Goal: Task Accomplishment & Management: Complete application form

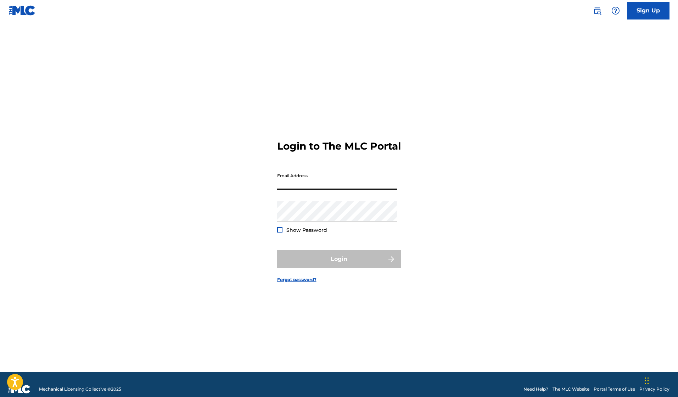
type input "[PERSON_NAME][EMAIL_ADDRESS][PERSON_NAME][DOMAIN_NAME]"
click at [339, 265] on button "Login" at bounding box center [339, 259] width 124 height 18
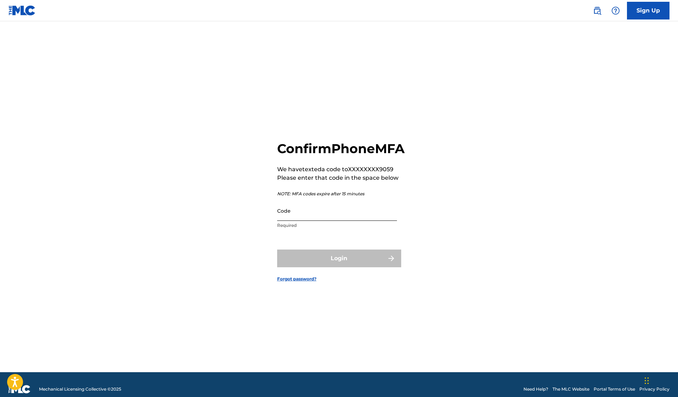
click at [305, 221] on input "Code" at bounding box center [337, 211] width 120 height 20
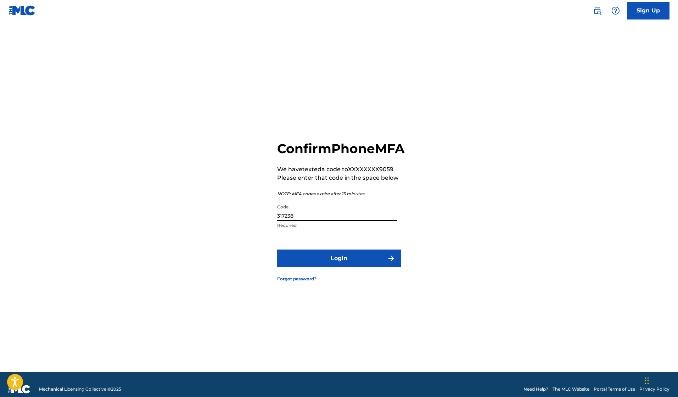
type input "317238"
click at [339, 266] on button "Login" at bounding box center [339, 259] width 124 height 18
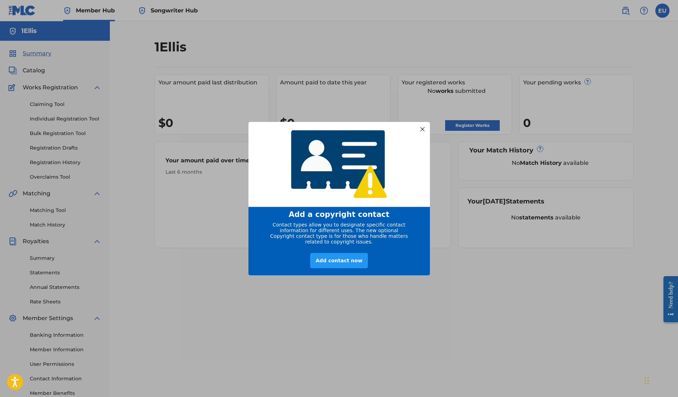
click at [423, 127] on div at bounding box center [422, 128] width 9 height 9
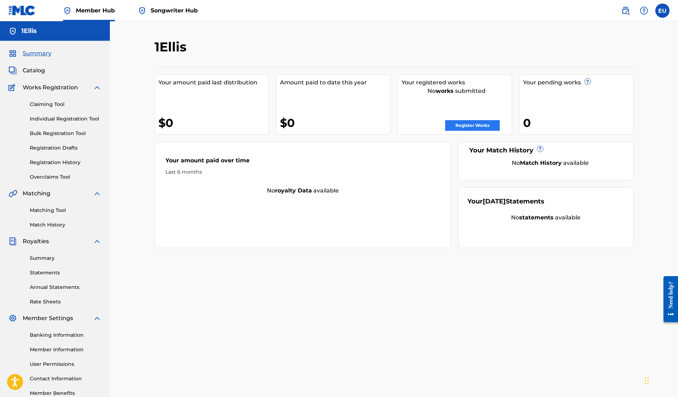
click at [461, 125] on link "Register Works" at bounding box center [472, 125] width 55 height 11
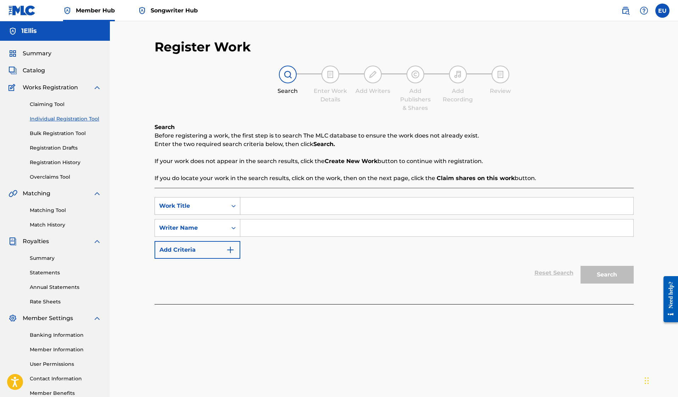
click at [206, 207] on div "Work Title" at bounding box center [191, 206] width 64 height 9
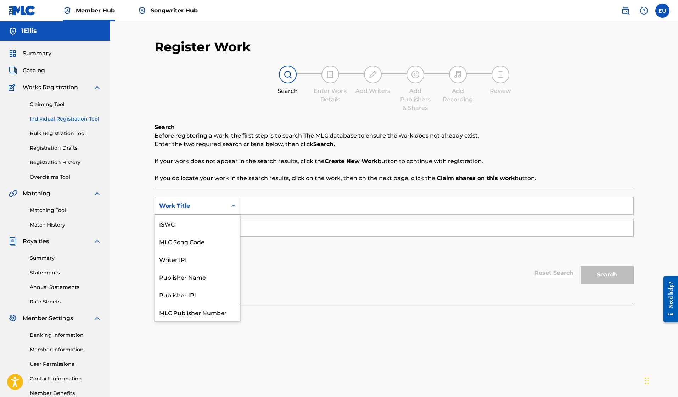
scroll to position [18, 0]
click at [204, 207] on div "Work Title" at bounding box center [191, 206] width 64 height 9
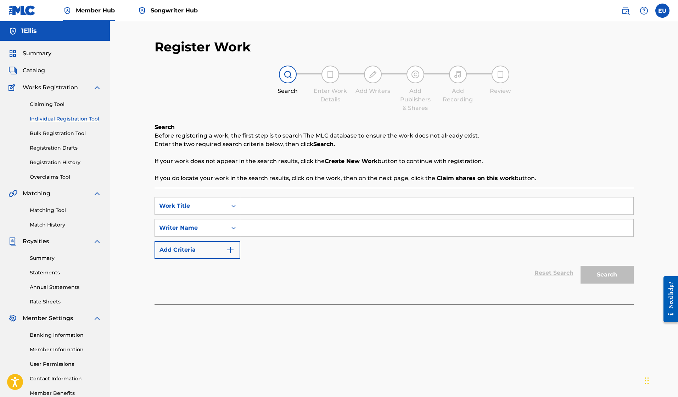
click at [255, 205] on input "Search Form" at bounding box center [436, 206] width 393 height 17
type input "Doot Doot"
click at [256, 226] on input "Search Form" at bounding box center [436, 228] width 393 height 17
click at [236, 226] on icon "Search Form" at bounding box center [233, 228] width 7 height 7
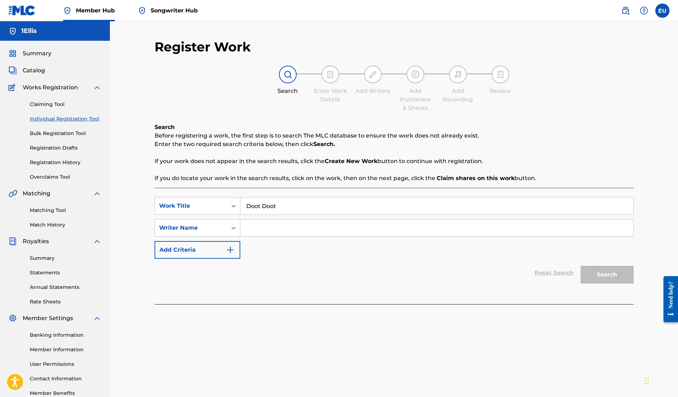
click at [254, 227] on input "Search Form" at bounding box center [436, 228] width 393 height 17
click at [608, 273] on button "Search" at bounding box center [607, 275] width 53 height 18
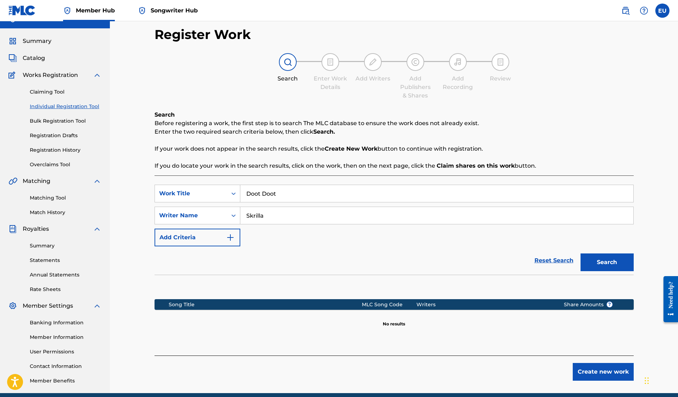
scroll to position [38, 0]
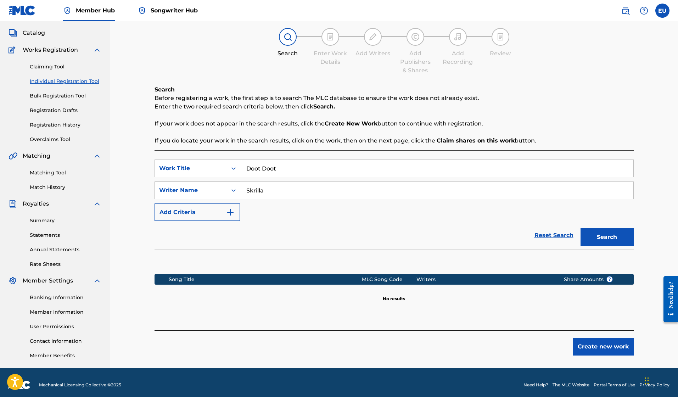
drag, startPoint x: 264, startPoint y: 189, endPoint x: 240, endPoint y: 185, distance: 24.4
click at [240, 185] on div "SearchWithCriteriae1f599ee-5dfa-484a-9466-95f79e8062eb Writer Name [PERSON_NAME]" at bounding box center [395, 191] width 480 height 18
type input "[PERSON_NAME]"
click at [607, 237] on button "Search" at bounding box center [607, 237] width 53 height 18
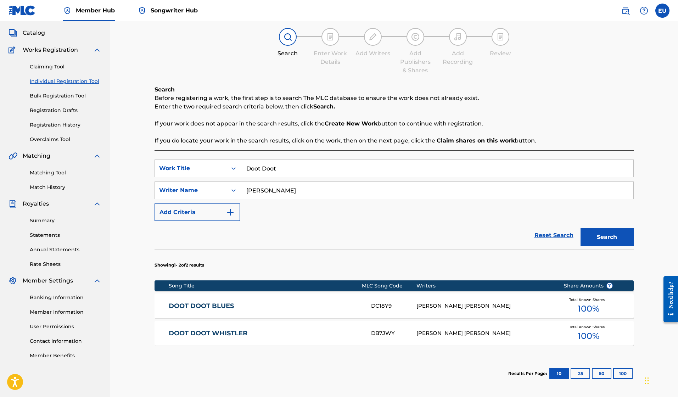
click at [281, 169] on input "Doot Doot" at bounding box center [436, 168] width 393 height 17
type input "Doot Doot 67"
click at [605, 237] on button "Search" at bounding box center [607, 237] width 53 height 18
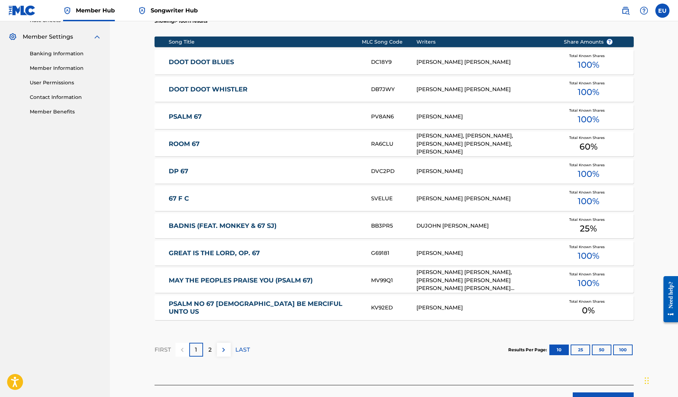
scroll to position [295, 0]
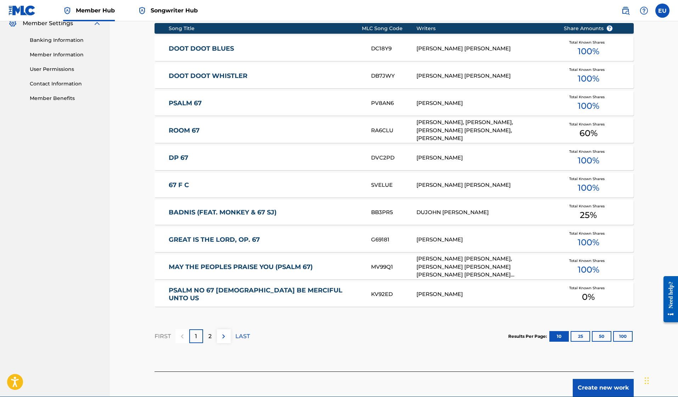
click at [213, 338] on div "2" at bounding box center [210, 336] width 14 height 14
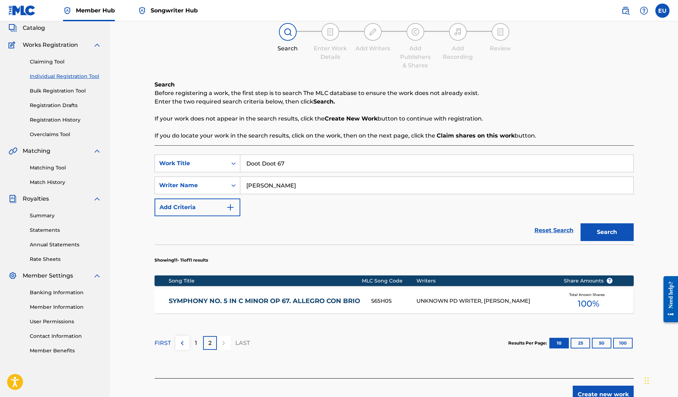
scroll to position [0, 0]
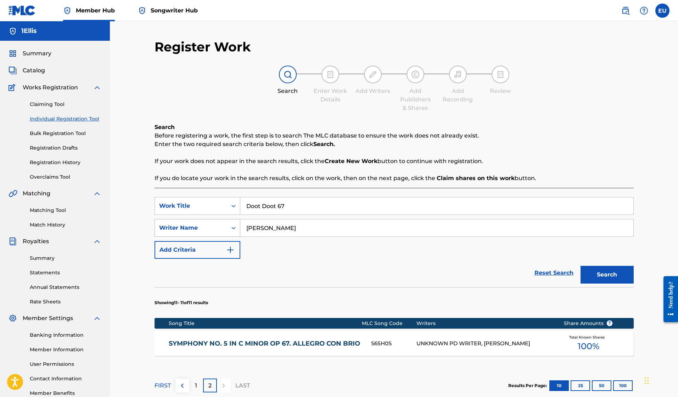
click at [221, 232] on div "Writer Name" at bounding box center [191, 228] width 64 height 9
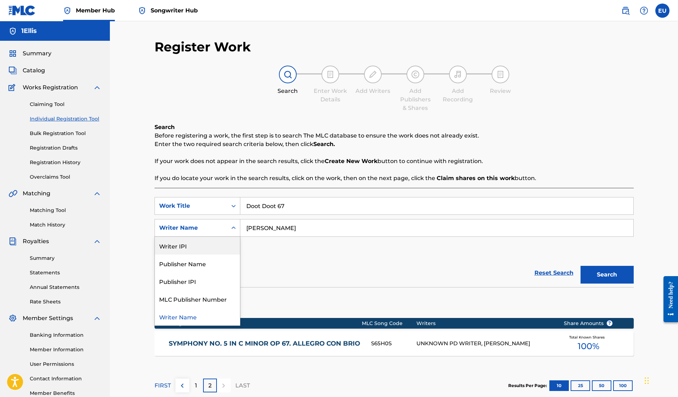
click at [276, 253] on div "SearchWithCriteria61f2c550-3a97-471b-a6cf-b1d1d6d8a3ec Work Title Doot Doot 67 …" at bounding box center [395, 228] width 480 height 62
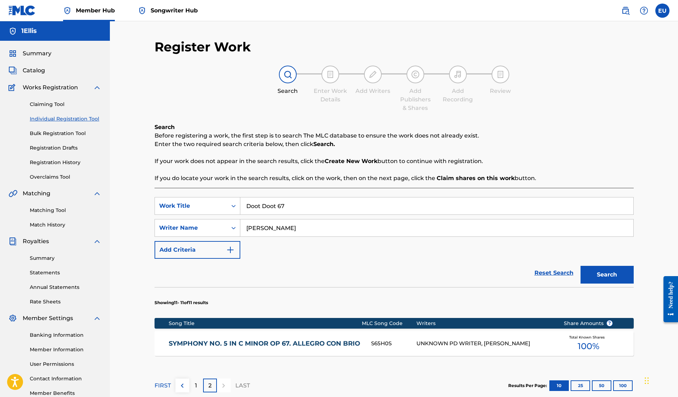
drag, startPoint x: 281, startPoint y: 227, endPoint x: 250, endPoint y: 227, distance: 31.6
click at [250, 227] on input "[PERSON_NAME]" at bounding box center [436, 228] width 393 height 17
click at [230, 229] on icon "Search Form" at bounding box center [233, 228] width 7 height 7
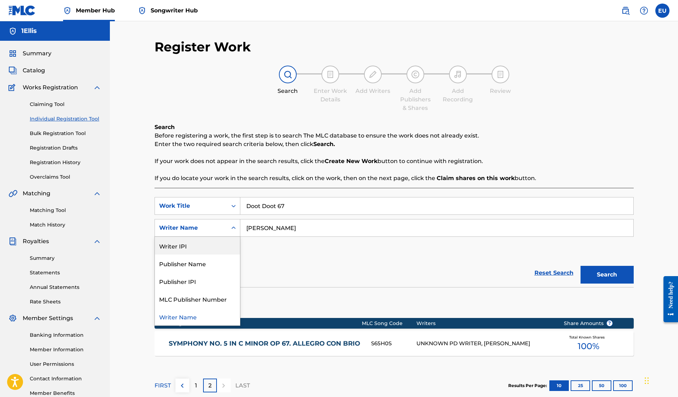
click at [198, 250] on div "Writer IPI" at bounding box center [197, 246] width 85 height 18
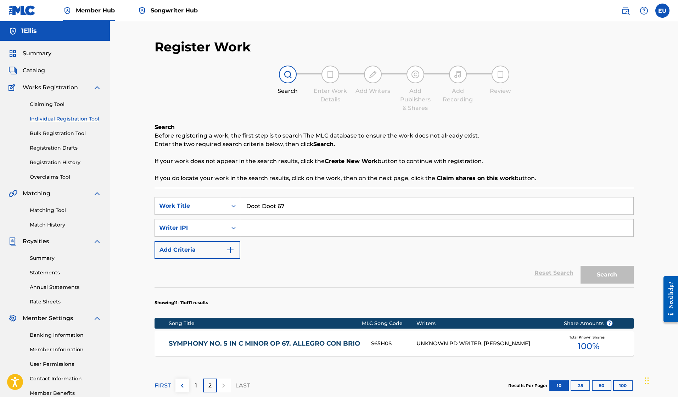
click at [259, 227] on input "Search Form" at bounding box center [436, 228] width 393 height 17
paste input "1222025517"
type input "1222025517"
click at [608, 282] on button "Search" at bounding box center [607, 275] width 53 height 18
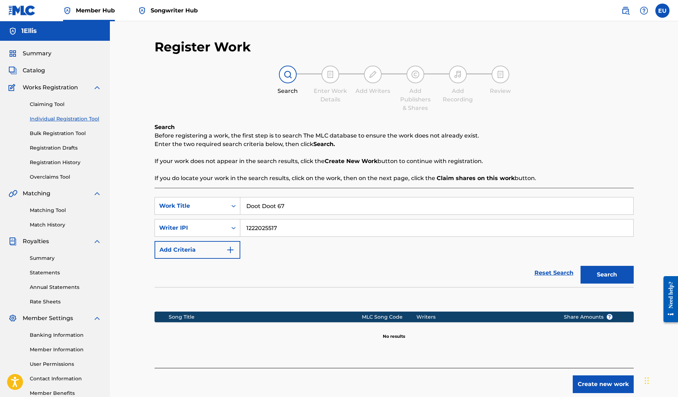
drag, startPoint x: 290, startPoint y: 206, endPoint x: 276, endPoint y: 208, distance: 13.9
click at [276, 208] on input "Doot Doot 67" at bounding box center [436, 206] width 393 height 17
type input "Doot Doot"
click at [591, 273] on button "Search" at bounding box center [607, 275] width 53 height 18
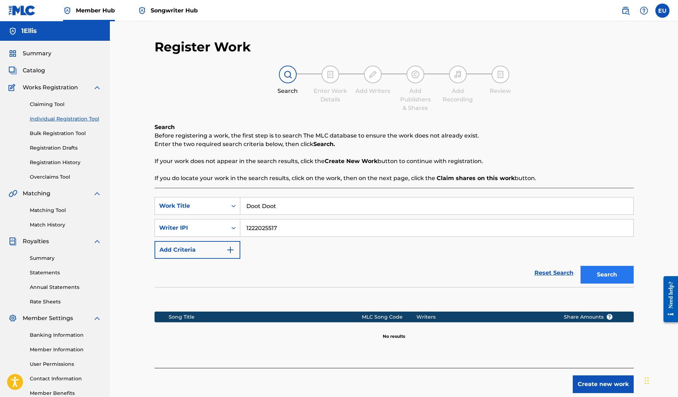
click at [591, 273] on button "Search" at bounding box center [607, 275] width 53 height 18
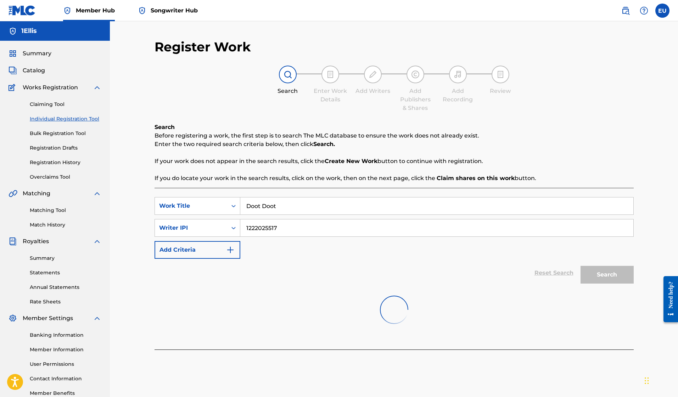
click at [591, 273] on button "Search" at bounding box center [607, 275] width 53 height 18
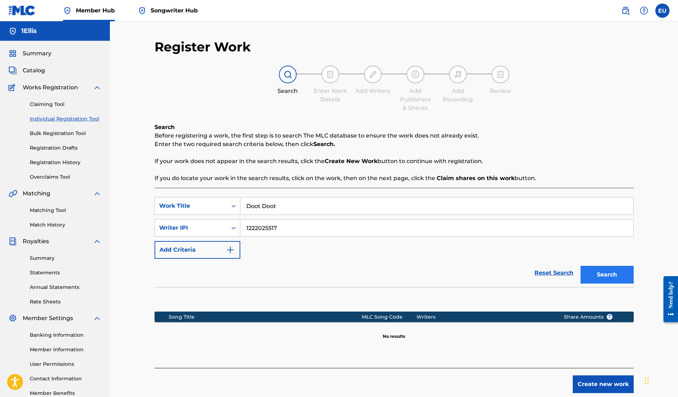
click at [591, 273] on button "Search" at bounding box center [607, 275] width 53 height 18
click at [48, 105] on link "Claiming Tool" at bounding box center [66, 104] width 72 height 7
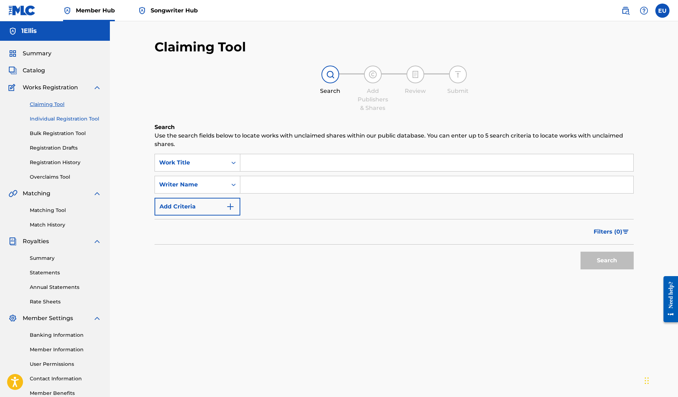
click at [51, 120] on link "Individual Registration Tool" at bounding box center [66, 118] width 72 height 7
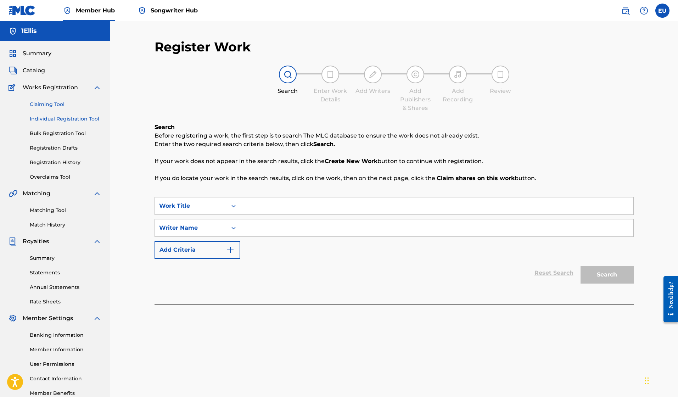
click at [49, 106] on link "Claiming Tool" at bounding box center [66, 104] width 72 height 7
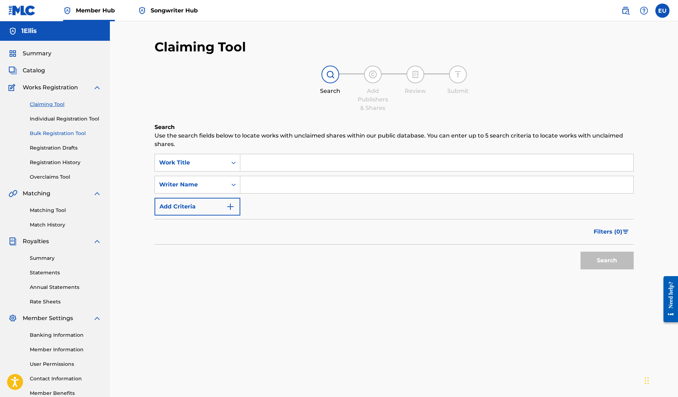
click at [44, 131] on link "Bulk Registration Tool" at bounding box center [66, 133] width 72 height 7
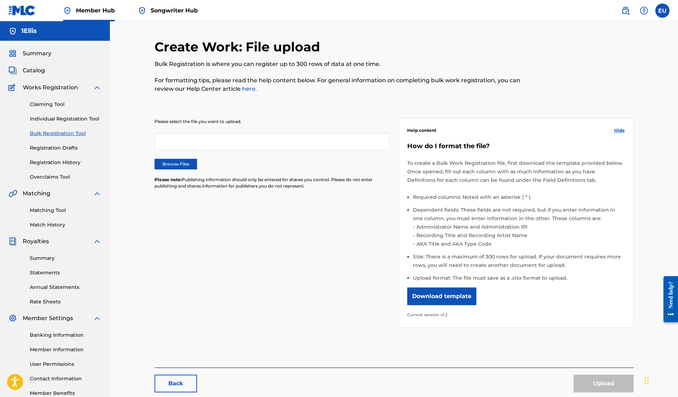
click at [210, 140] on div at bounding box center [273, 141] width 236 height 17
drag, startPoint x: 173, startPoint y: 65, endPoint x: 313, endPoint y: 66, distance: 139.4
click at [313, 66] on p "Bulk Registration is where you can register up to 300 rows of data at one time." at bounding box center [339, 64] width 369 height 9
drag, startPoint x: 170, startPoint y: 79, endPoint x: 194, endPoint y: 78, distance: 24.5
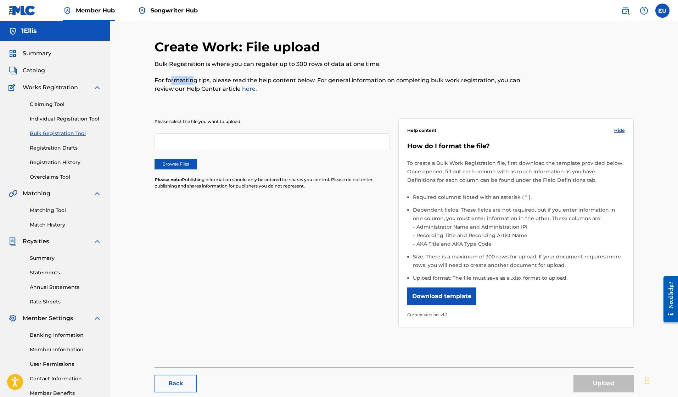
click at [194, 78] on p "For formatting tips, please read the help content below. For general informatio…" at bounding box center [339, 84] width 369 height 17
click at [65, 150] on link "Registration Drafts" at bounding box center [66, 147] width 72 height 7
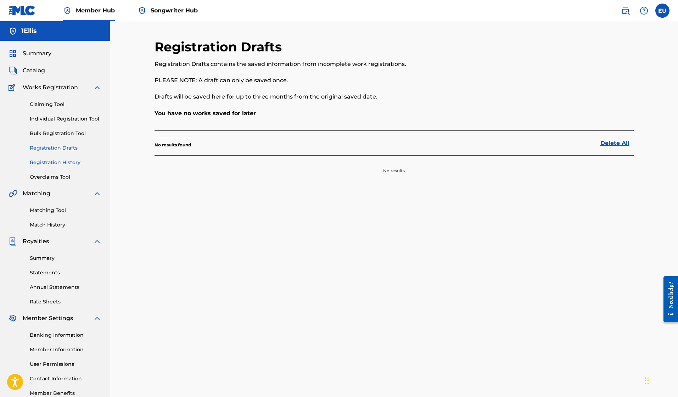
click at [55, 160] on link "Registration History" at bounding box center [66, 162] width 72 height 7
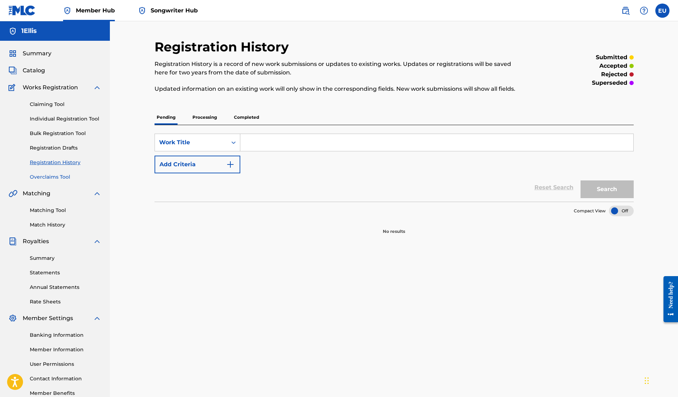
click at [51, 176] on link "Overclaims Tool" at bounding box center [66, 176] width 72 height 7
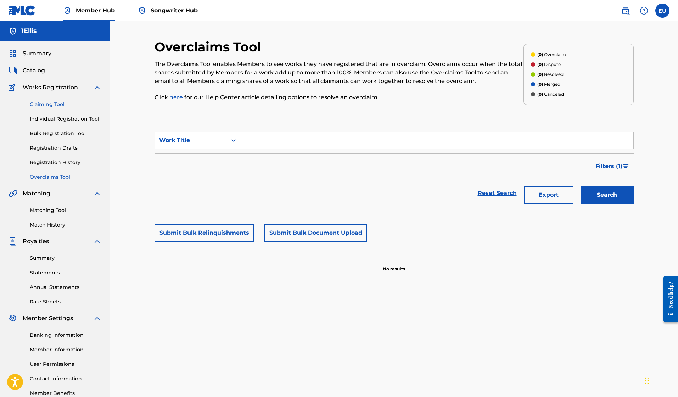
click at [54, 106] on link "Claiming Tool" at bounding box center [66, 104] width 72 height 7
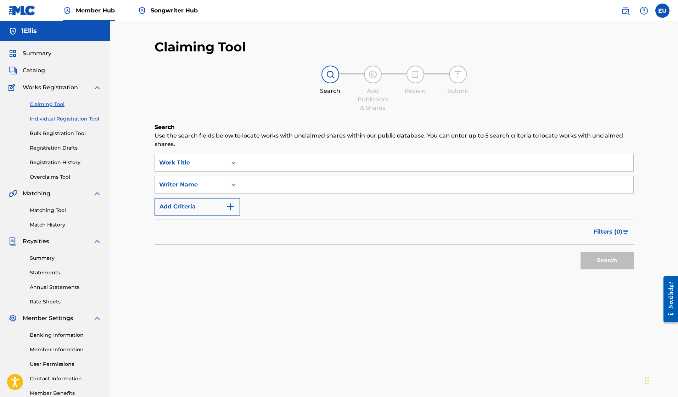
click at [54, 120] on link "Individual Registration Tool" at bounding box center [66, 118] width 72 height 7
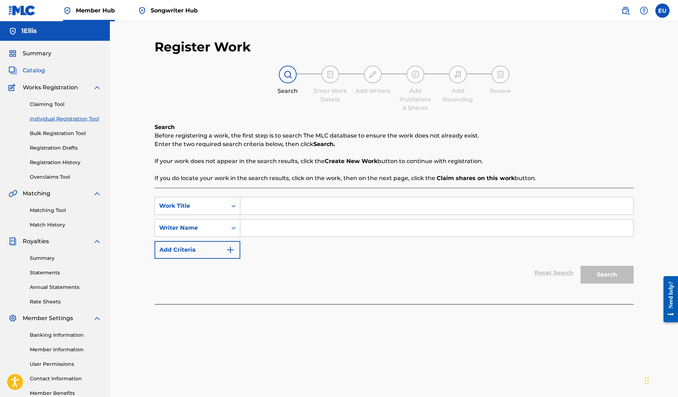
click at [37, 67] on span "Catalog" at bounding box center [34, 70] width 22 height 9
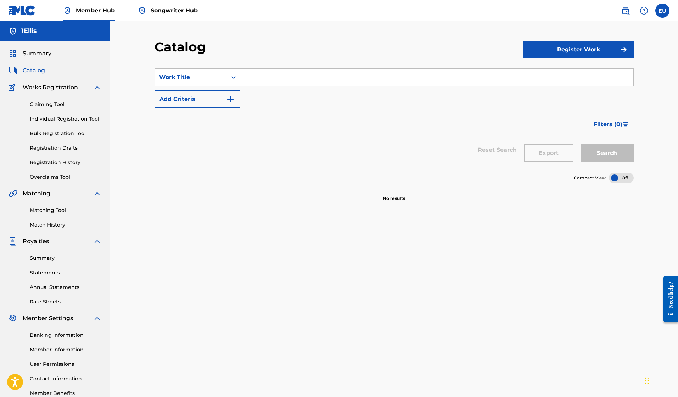
click at [277, 81] on input "Search Form" at bounding box center [436, 77] width 393 height 17
click at [230, 77] on div "Search Form" at bounding box center [233, 77] width 13 height 13
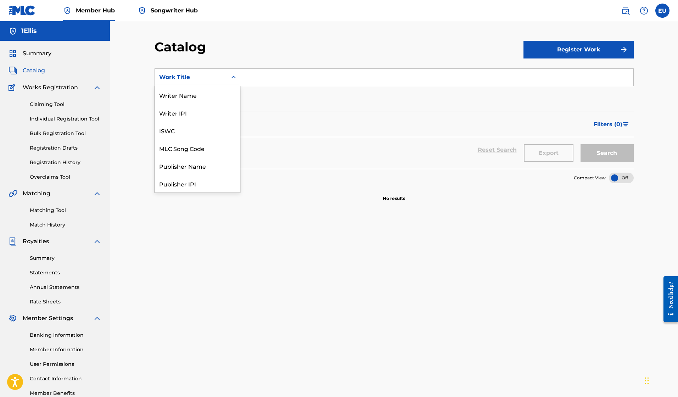
scroll to position [106, 0]
click at [138, 140] on div "Catalog Register Work SearchWithCriteria7442deba-92e4-4c71-83b6-dbd9915af4b5 Ar…" at bounding box center [394, 213] width 569 height 384
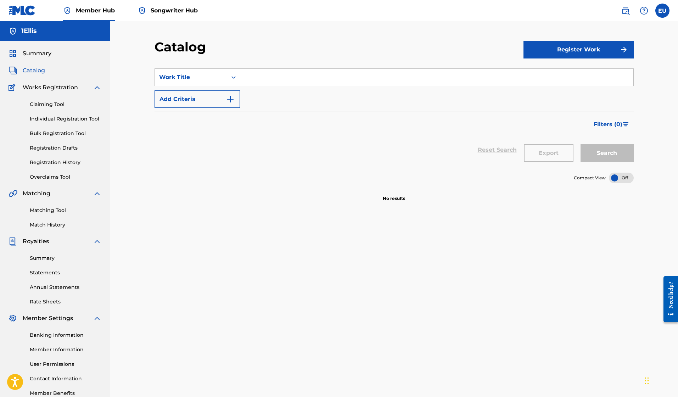
click at [45, 87] on span "Works Registration" at bounding box center [50, 87] width 55 height 9
click at [49, 102] on link "Claiming Tool" at bounding box center [66, 104] width 72 height 7
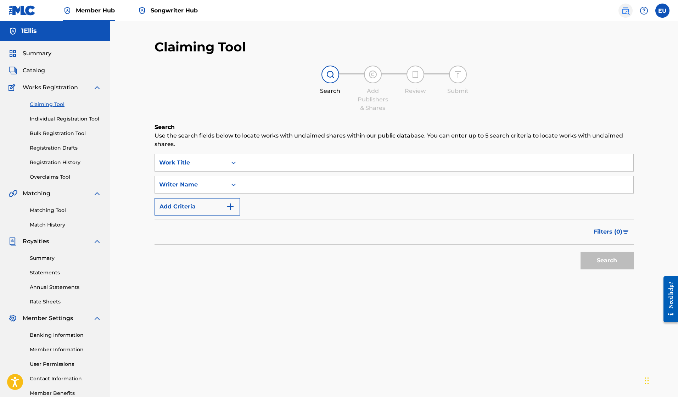
click at [629, 14] on img at bounding box center [626, 10] width 9 height 9
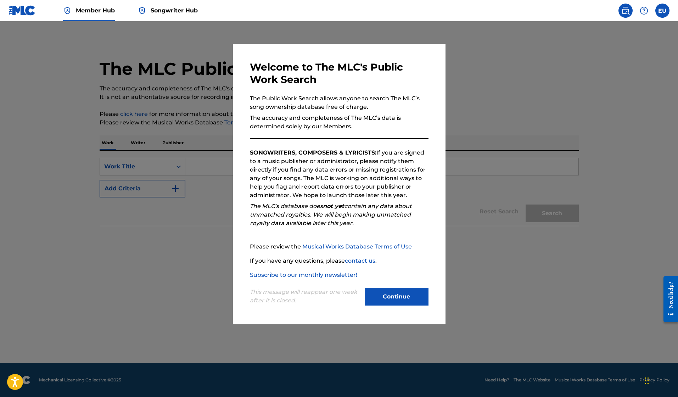
click at [393, 300] on button "Continue" at bounding box center [397, 297] width 64 height 18
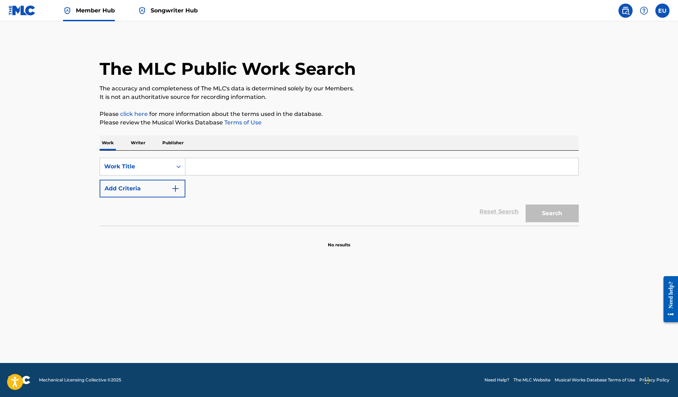
click at [232, 169] on input "Search Form" at bounding box center [381, 166] width 393 height 17
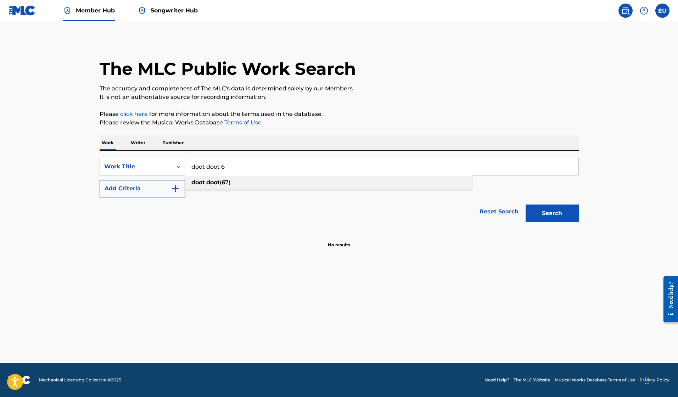
click at [206, 181] on span "Search Form" at bounding box center [205, 182] width 1 height 7
type input "doot doot (6 7)"
click at [538, 218] on button "Search" at bounding box center [552, 214] width 53 height 18
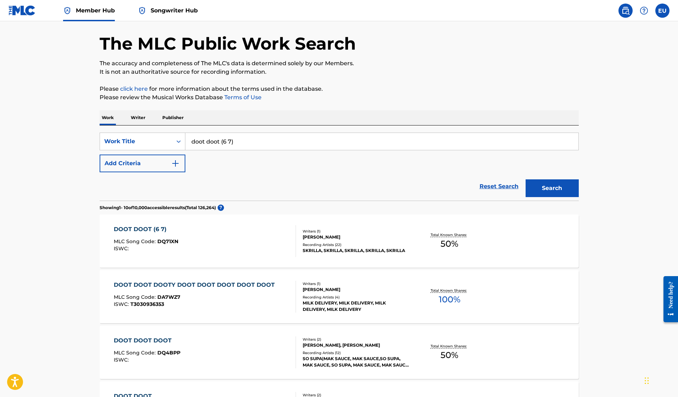
scroll to position [65, 0]
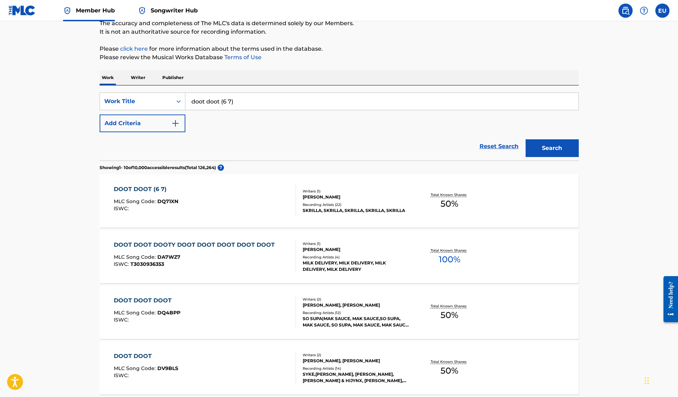
click at [244, 200] on div "DOOT DOOT (6 7) MLC Song Code : DQ71XN ISWC :" at bounding box center [205, 201] width 182 height 32
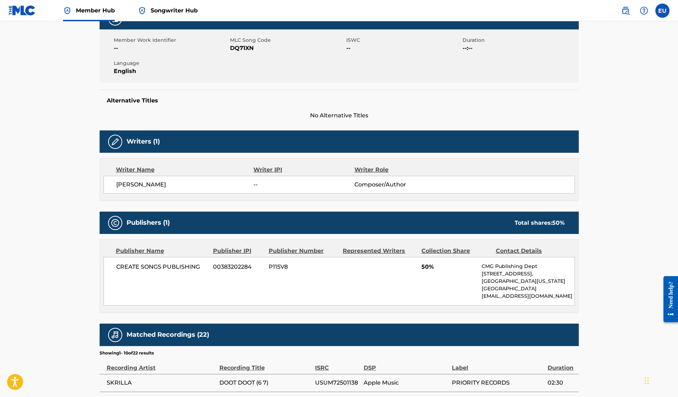
scroll to position [34, 0]
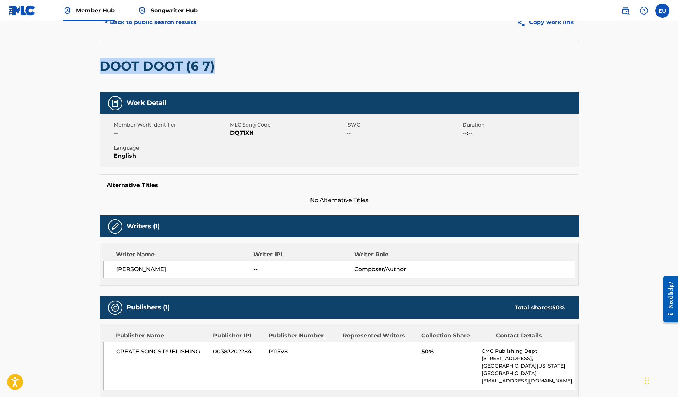
drag, startPoint x: 223, startPoint y: 65, endPoint x: 101, endPoint y: 72, distance: 121.8
click at [101, 72] on div "DOOT DOOT (6 7)" at bounding box center [340, 66] width 480 height 52
copy h2 "DOOT DOOT (6 7)"
drag, startPoint x: 207, startPoint y: 70, endPoint x: 100, endPoint y: 71, distance: 107.8
click at [100, 71] on div "DOOT DOOT (6 7)" at bounding box center [340, 66] width 480 height 52
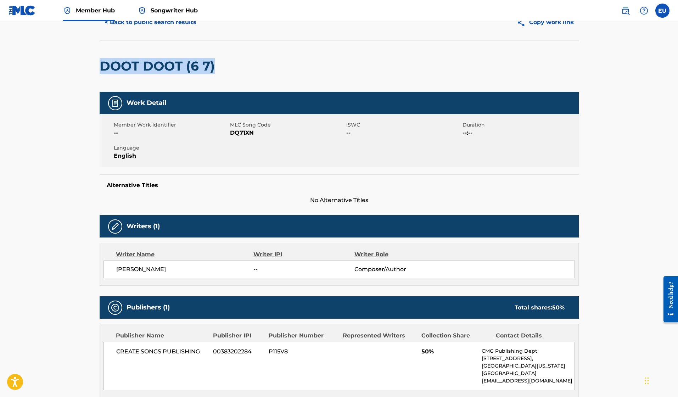
copy h2 "DOOT DOOT (6 7)"
click at [574, 0] on nav "Member Hub Songwriter Hub EU EU Ellis Uhl [EMAIL_ADDRESS][PERSON_NAME][DOMAIN_N…" at bounding box center [339, 10] width 678 height 21
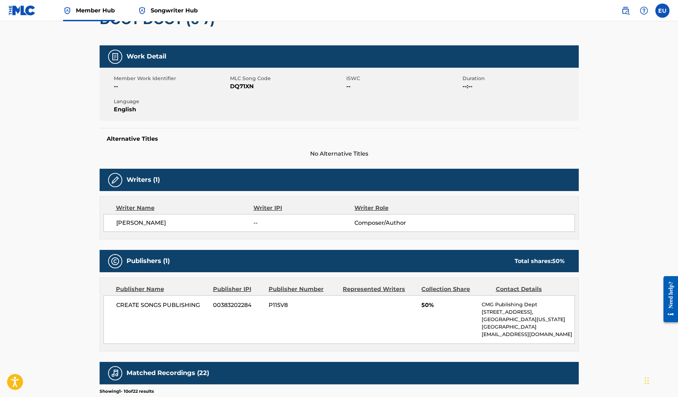
scroll to position [114, 0]
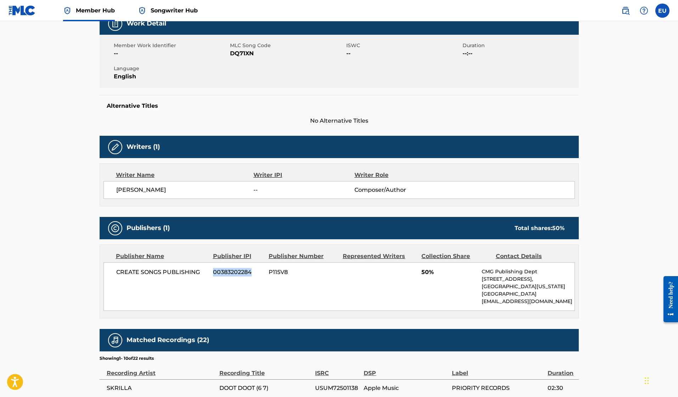
copy span "00383202284"
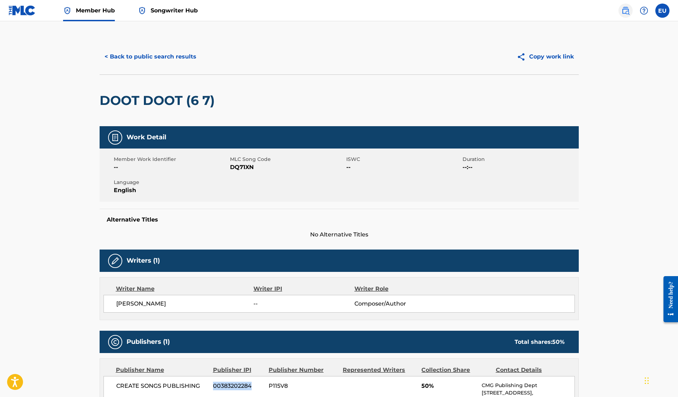
click at [626, 11] on img at bounding box center [626, 10] width 9 height 9
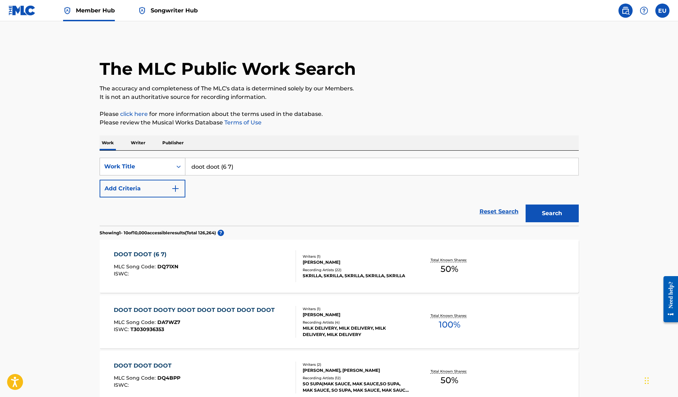
drag, startPoint x: 182, startPoint y: 164, endPoint x: 173, endPoint y: 164, distance: 8.9
click at [173, 164] on div "SearchWithCriteria61f2c550-3a97-471b-a6cf-b1d1d6d8a3ec Work Title doot doot (6 …" at bounding box center [340, 167] width 480 height 18
click at [253, 184] on span "(free 3.0)" at bounding box center [251, 182] width 25 height 7
click at [555, 216] on button "Search" at bounding box center [552, 214] width 53 height 18
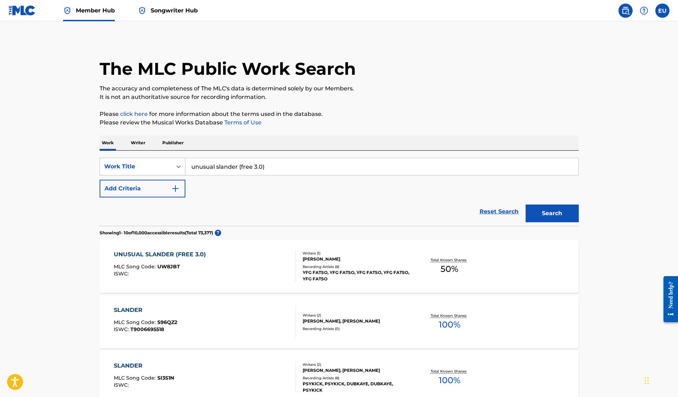
drag, startPoint x: 276, startPoint y: 167, endPoint x: 181, endPoint y: 162, distance: 95.6
click at [181, 162] on div "SearchWithCriteria61f2c550-3a97-471b-a6cf-b1d1d6d8a3ec Work Title unusual sland…" at bounding box center [340, 167] width 480 height 18
click at [552, 214] on button "Search" at bounding box center [552, 214] width 53 height 18
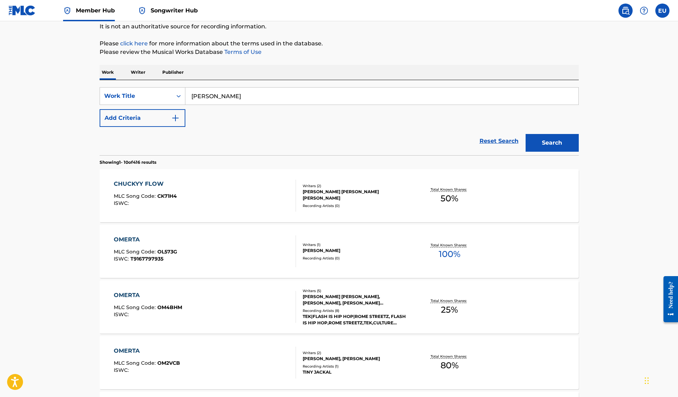
scroll to position [89, 0]
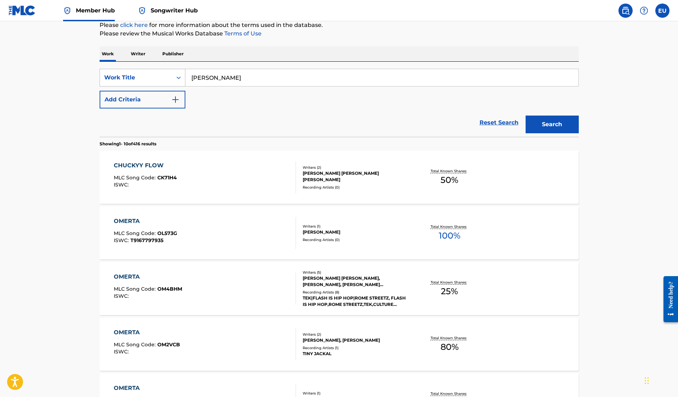
drag, startPoint x: 243, startPoint y: 78, endPoint x: 164, endPoint y: 74, distance: 78.5
click at [164, 74] on div "SearchWithCriteria61f2c550-3a97-471b-a6cf-b1d1d6d8a3ec Work Title omerta chuckyy" at bounding box center [340, 78] width 480 height 18
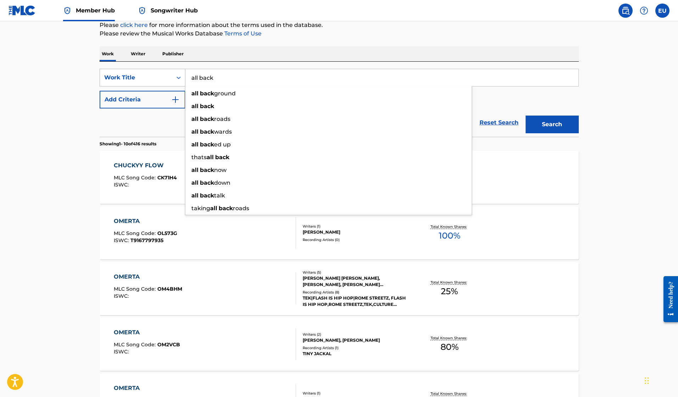
type input "all back"
click at [552, 124] on button "Search" at bounding box center [552, 125] width 53 height 18
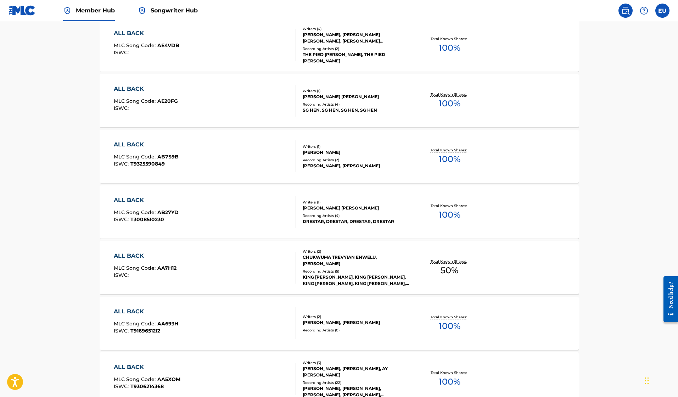
scroll to position [0, 0]
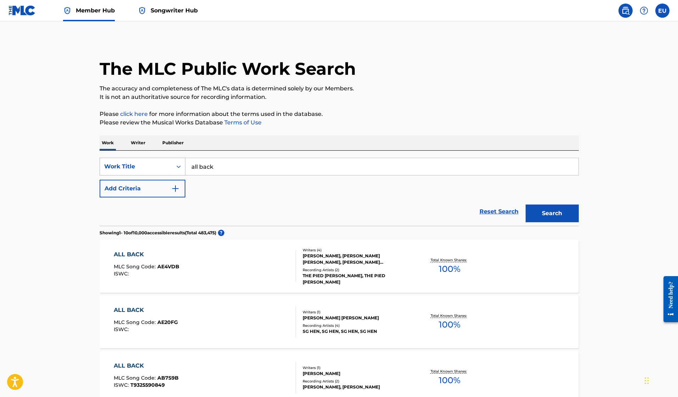
drag, startPoint x: 224, startPoint y: 170, endPoint x: 163, endPoint y: 168, distance: 61.1
click at [163, 168] on div "SearchWithCriteria61f2c550-3a97-471b-a6cf-b1d1d6d8a3ec Work Title all back" at bounding box center [340, 167] width 480 height 18
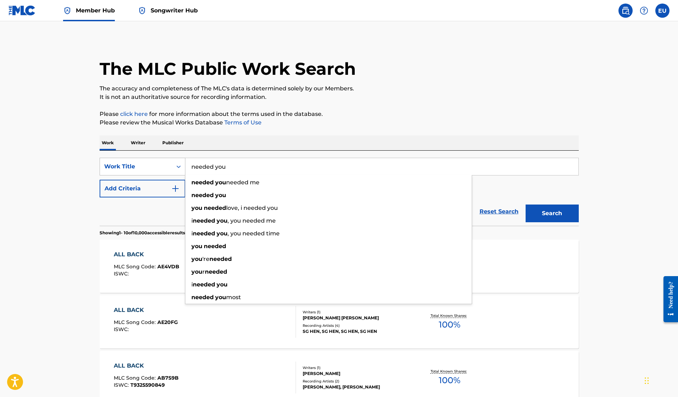
click at [552, 214] on button "Search" at bounding box center [552, 214] width 53 height 18
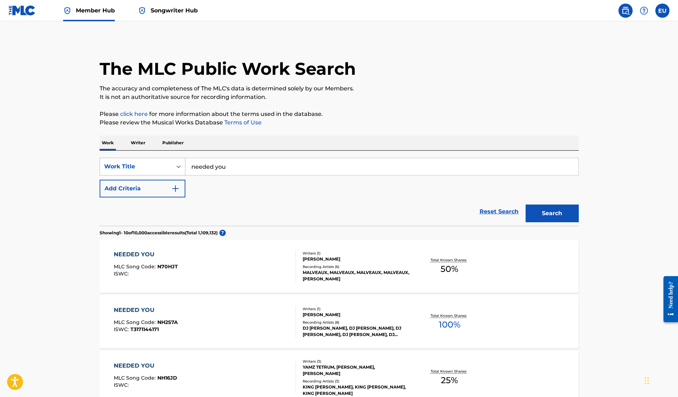
drag, startPoint x: 213, startPoint y: 165, endPoint x: 158, endPoint y: 159, distance: 55.4
click at [158, 159] on div "SearchWithCriteria61f2c550-3a97-471b-a6cf-b1d1d6d8a3ec Work Title needed you" at bounding box center [340, 167] width 480 height 18
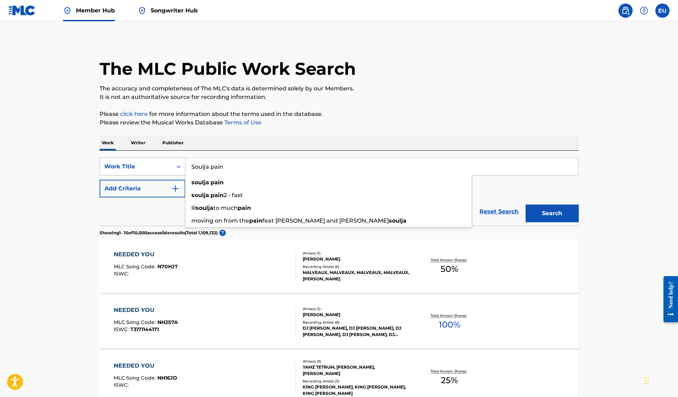
type input "Soulja pain"
click at [552, 214] on button "Search" at bounding box center [552, 214] width 53 height 18
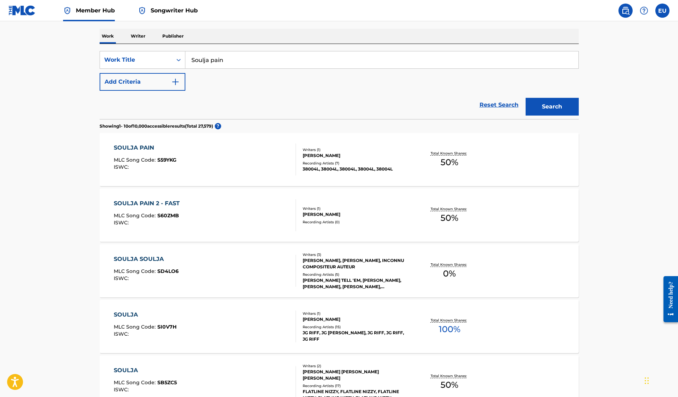
scroll to position [118, 0]
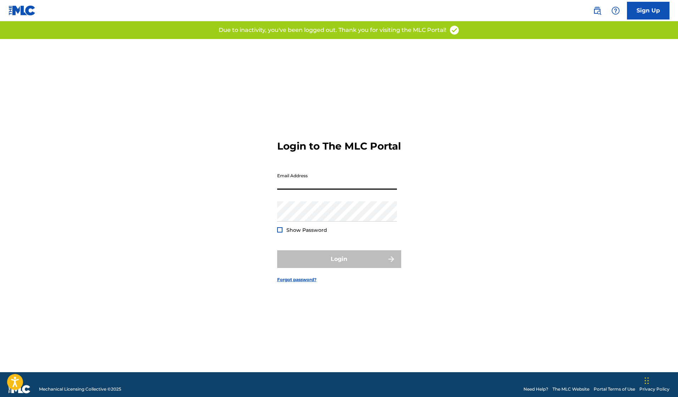
type input "[PERSON_NAME][EMAIL_ADDRESS][PERSON_NAME][DOMAIN_NAME]"
click at [339, 265] on button "Login" at bounding box center [339, 259] width 124 height 18
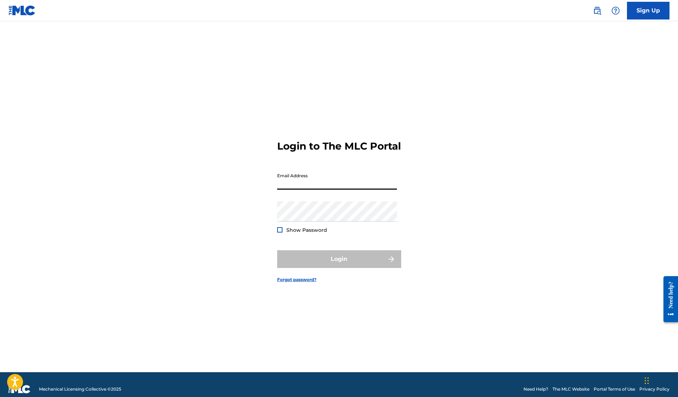
type input "[PERSON_NAME][EMAIL_ADDRESS][PERSON_NAME][DOMAIN_NAME]"
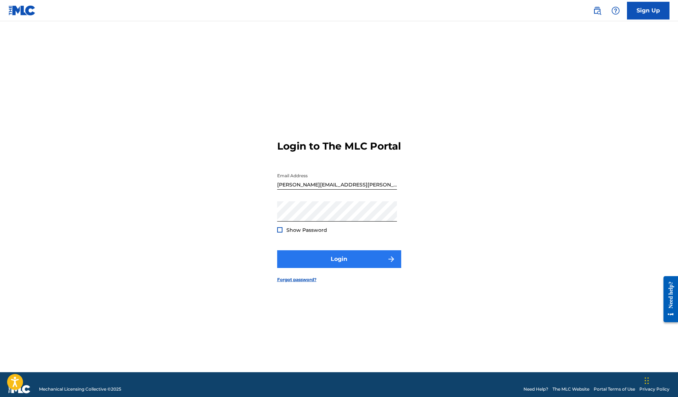
click at [343, 266] on button "Login" at bounding box center [339, 259] width 124 height 18
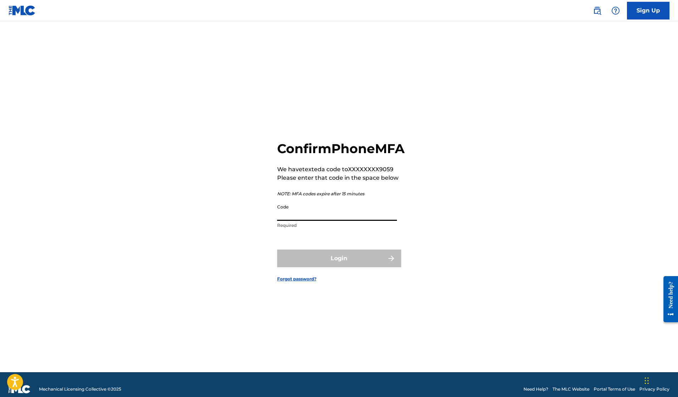
click at [304, 221] on input "Code" at bounding box center [337, 211] width 120 height 20
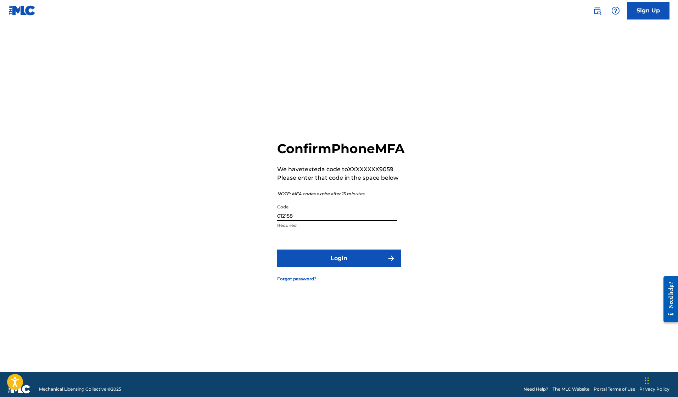
type input "012158"
click at [339, 266] on button "Login" at bounding box center [339, 259] width 124 height 18
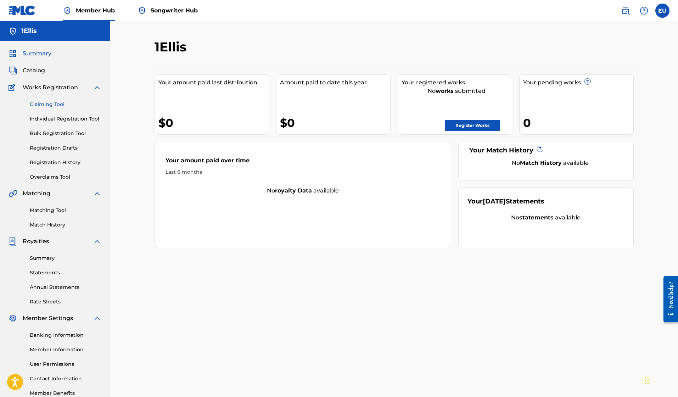
click at [48, 106] on link "Claiming Tool" at bounding box center [66, 104] width 72 height 7
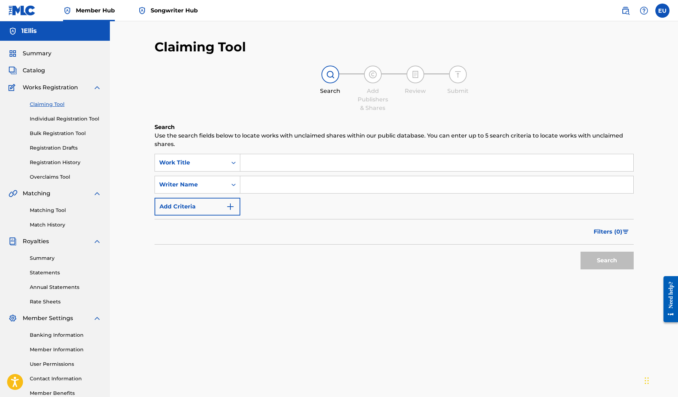
click at [264, 164] on input "Search Form" at bounding box center [436, 162] width 393 height 17
paste input "DOOT DOOT (6 7)"
type input "DOOT DOOT (6 7)"
click at [286, 184] on input "Search Form" at bounding box center [436, 184] width 393 height 17
click at [206, 185] on div "Writer Name" at bounding box center [191, 185] width 64 height 9
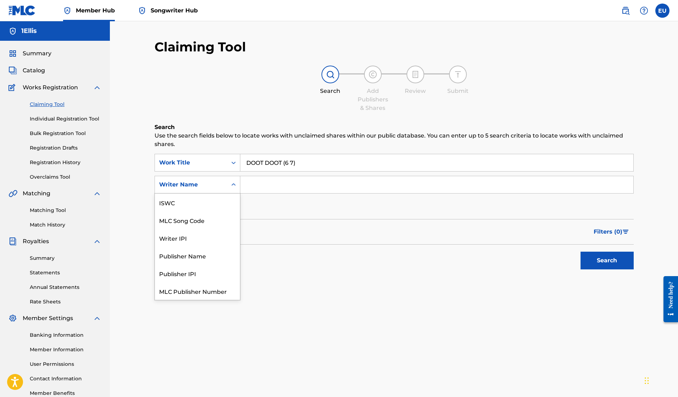
scroll to position [18, 0]
click at [189, 260] on div "Publisher IPI" at bounding box center [197, 256] width 85 height 18
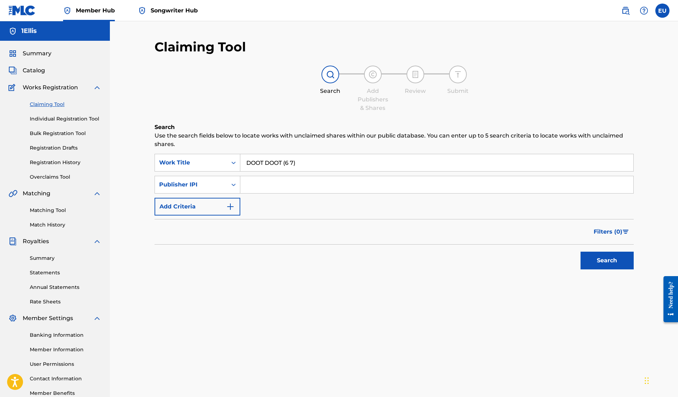
paste input "00383202284"
type input "00383202284"
click at [581, 264] on button "Search" at bounding box center [607, 261] width 53 height 18
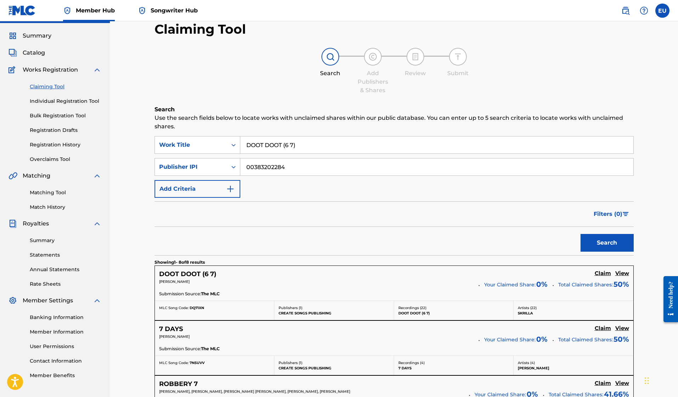
scroll to position [30, 0]
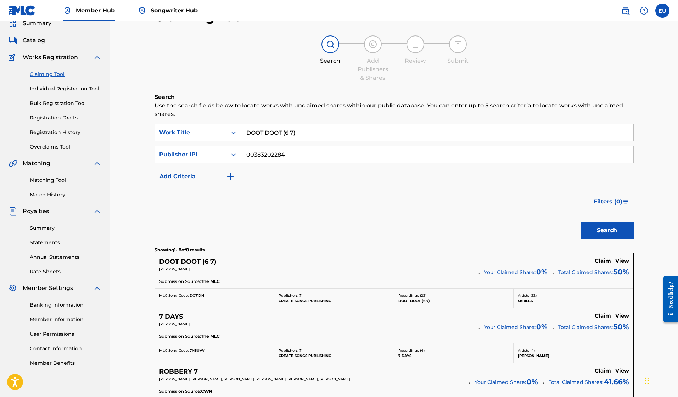
click at [277, 289] on div "Publishers ( 1 ) CREATE SONGS PUBLISHING" at bounding box center [335, 298] width 120 height 19
click at [170, 262] on h5 "DOOT DOOT (6 7)" at bounding box center [187, 262] width 57 height 8
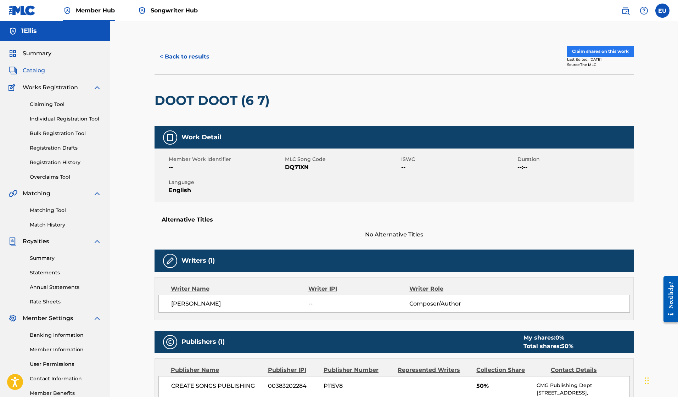
click at [621, 51] on button "Claim shares on this work" at bounding box center [600, 51] width 67 height 11
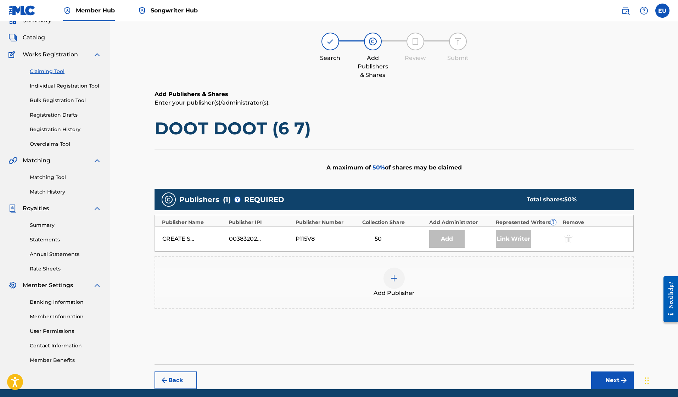
scroll to position [45, 0]
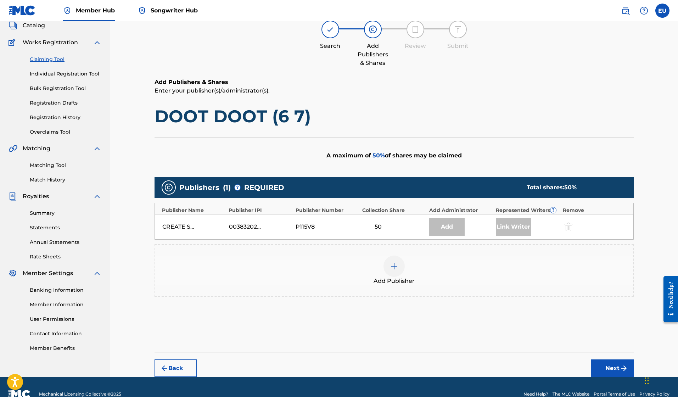
click at [176, 225] on div "CREATE SONGS PUBLISHING" at bounding box center [178, 227] width 32 height 9
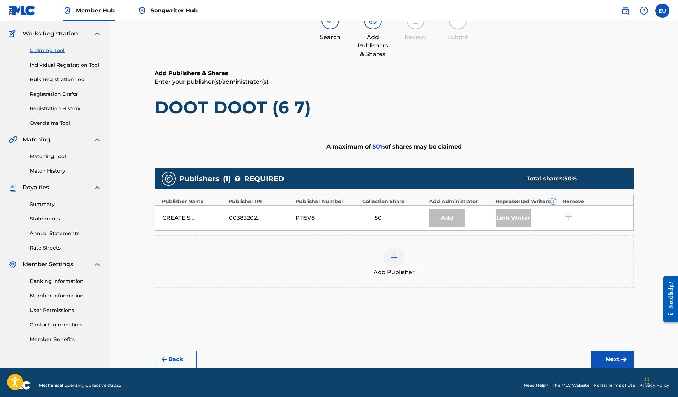
click at [395, 262] on div at bounding box center [394, 257] width 21 height 21
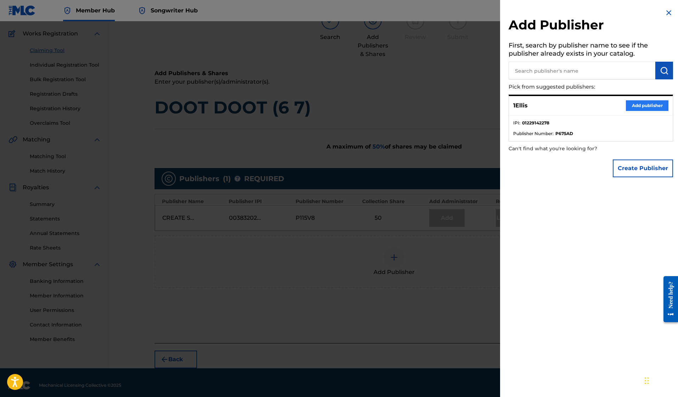
click at [639, 105] on button "Add publisher" at bounding box center [647, 105] width 43 height 11
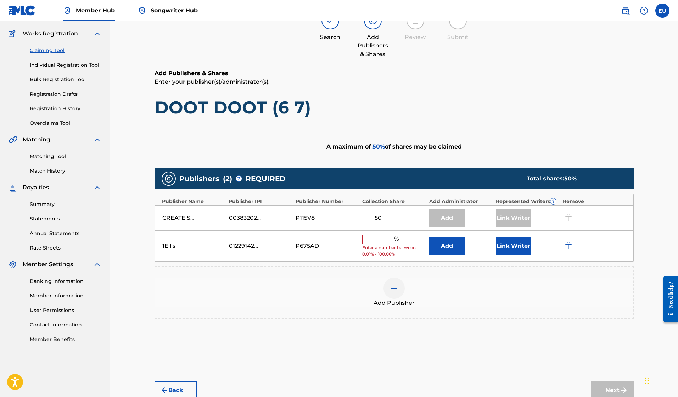
click at [377, 238] on input "text" at bounding box center [378, 239] width 32 height 9
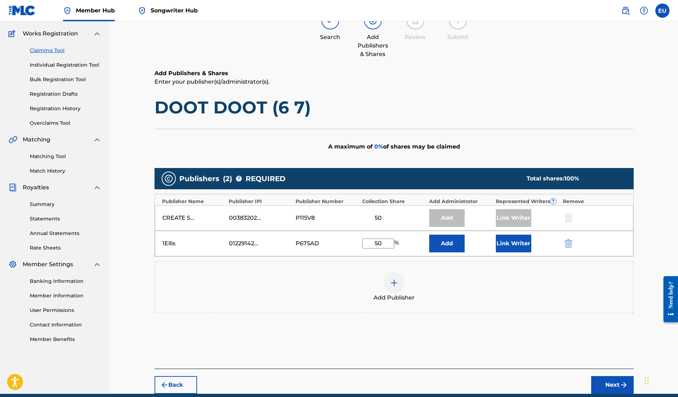
type input "50"
click at [229, 268] on div "Add Publisher" at bounding box center [395, 287] width 480 height 52
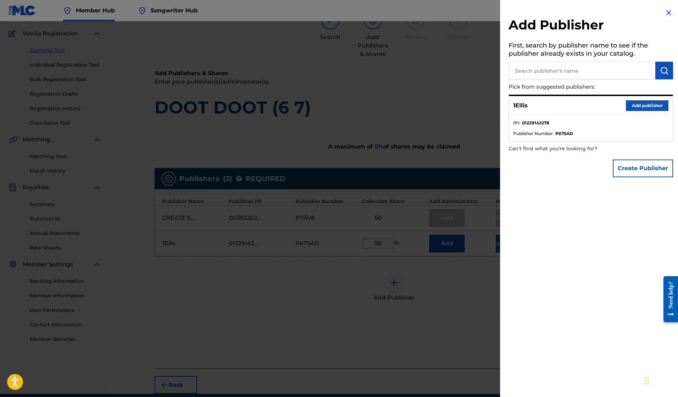
click at [665, 11] on img at bounding box center [669, 13] width 9 height 9
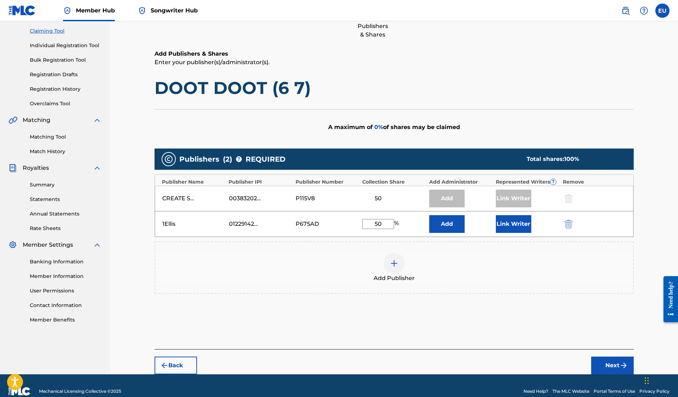
scroll to position [85, 0]
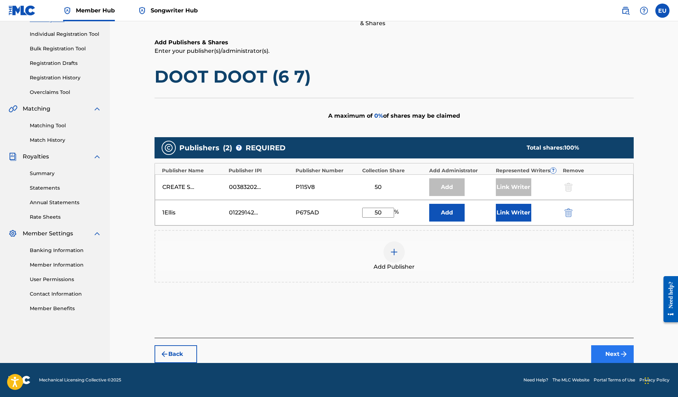
click at [619, 355] on button "Next" at bounding box center [613, 354] width 43 height 18
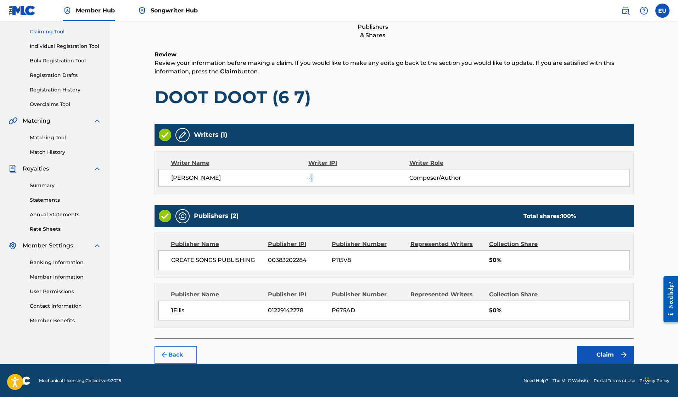
click at [178, 353] on button "Back" at bounding box center [176, 355] width 43 height 18
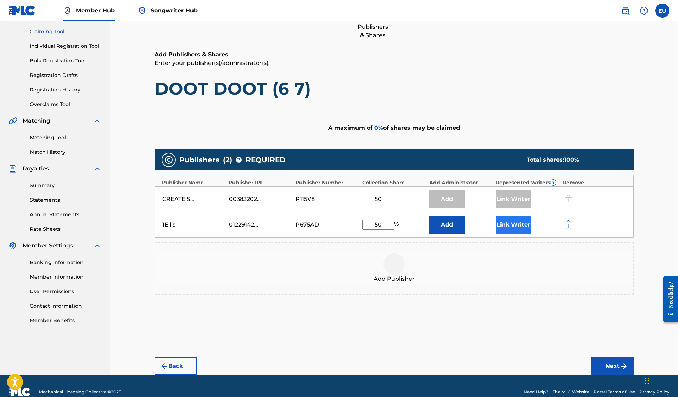
click at [510, 222] on button "Link Writer" at bounding box center [513, 225] width 35 height 18
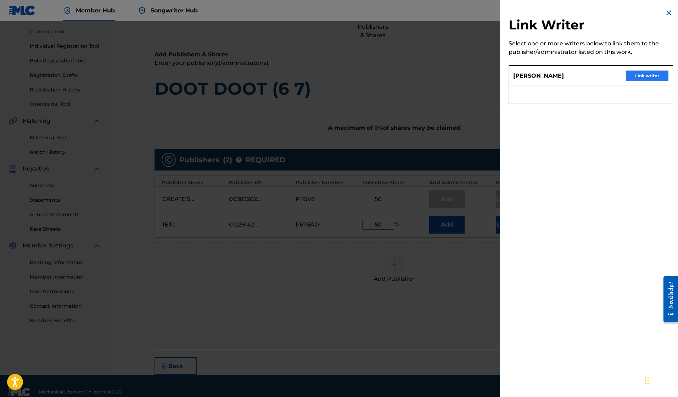
click at [633, 76] on button "Link writer" at bounding box center [647, 76] width 43 height 11
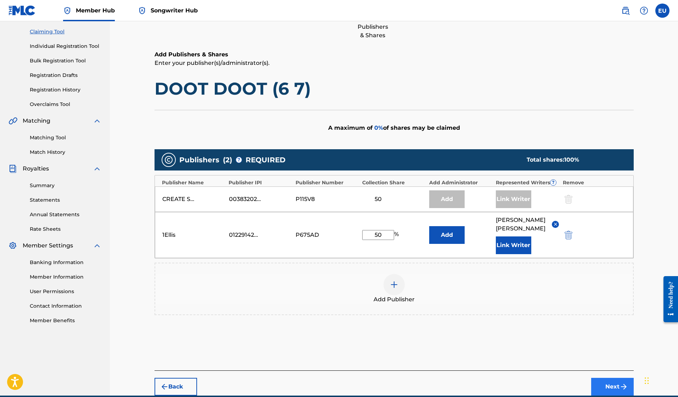
click at [604, 378] on button "Next" at bounding box center [613, 387] width 43 height 18
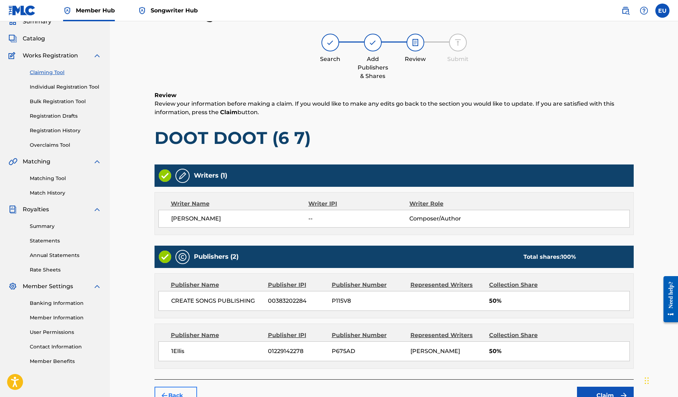
click at [185, 390] on button "Back" at bounding box center [176, 396] width 43 height 18
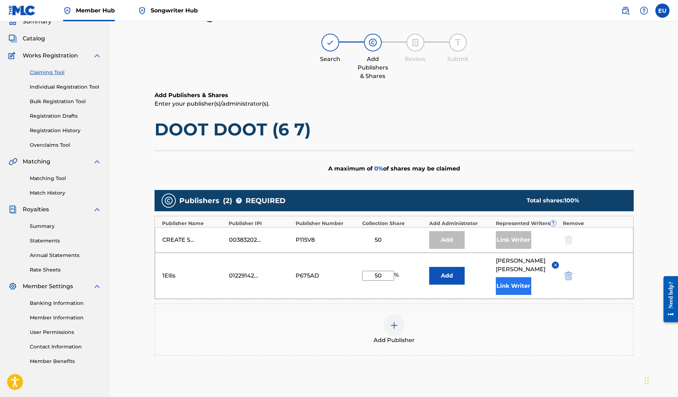
click at [507, 278] on button "Link Writer" at bounding box center [513, 286] width 35 height 18
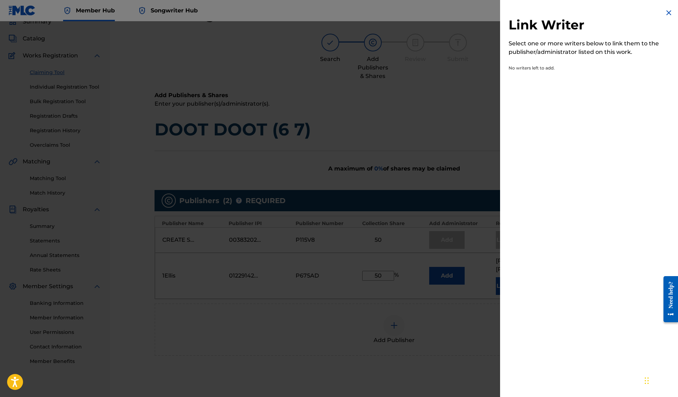
click at [668, 11] on img at bounding box center [669, 13] width 9 height 9
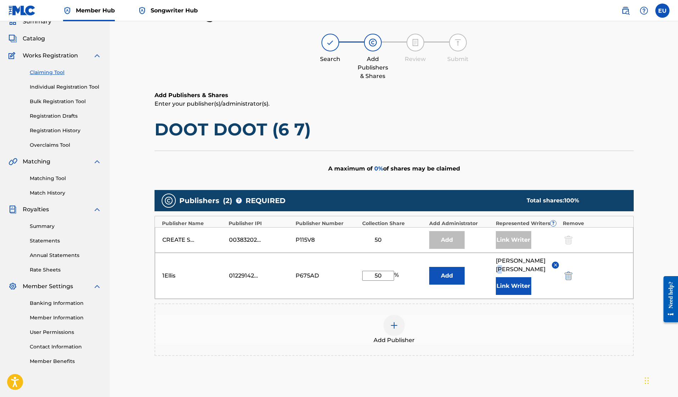
click at [520, 260] on span "ELLIS UHL" at bounding box center [521, 265] width 51 height 17
click at [510, 260] on span "ELLIS UHL" at bounding box center [521, 265] width 51 height 17
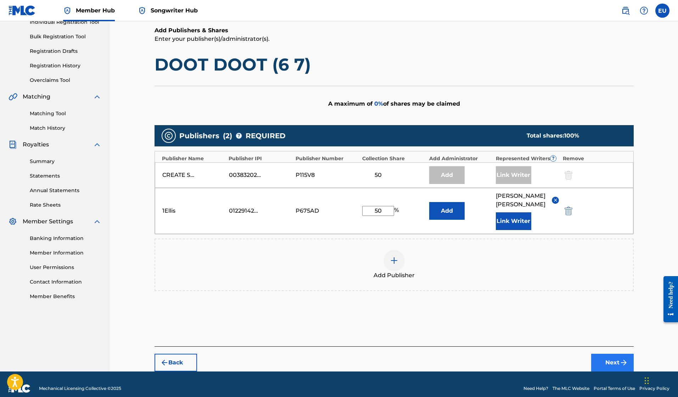
click at [599, 354] on button "Next" at bounding box center [613, 363] width 43 height 18
